Goal: Task Accomplishment & Management: Manage account settings

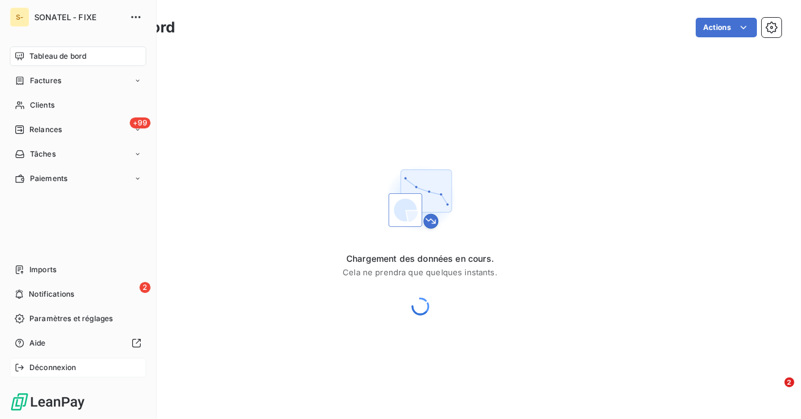
click at [38, 365] on span "Déconnexion" at bounding box center [52, 367] width 47 height 11
